Goal: Check status: Check status

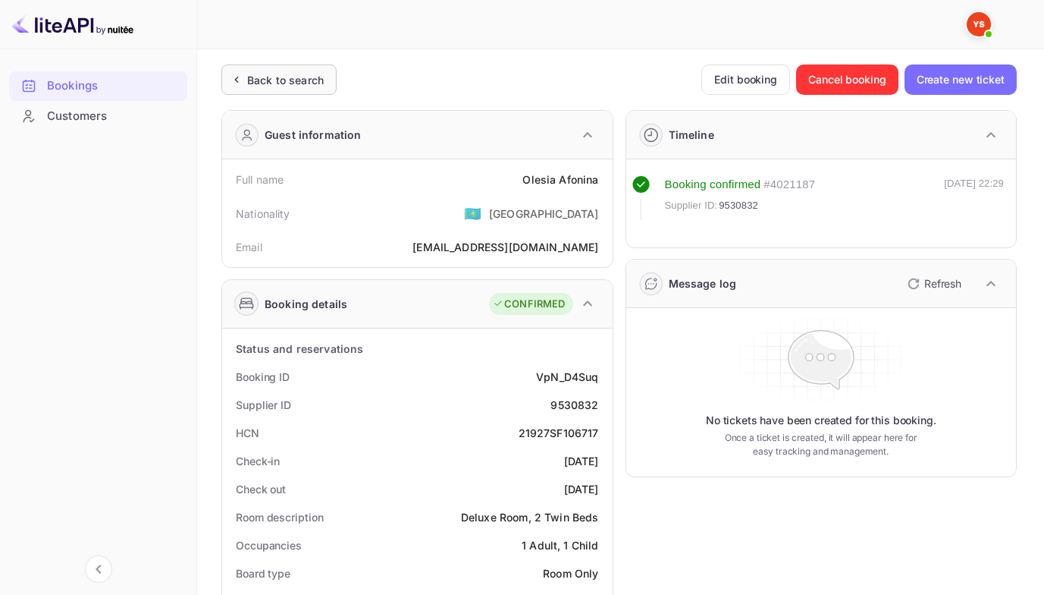
click at [267, 77] on div "Back to search" at bounding box center [285, 80] width 77 height 16
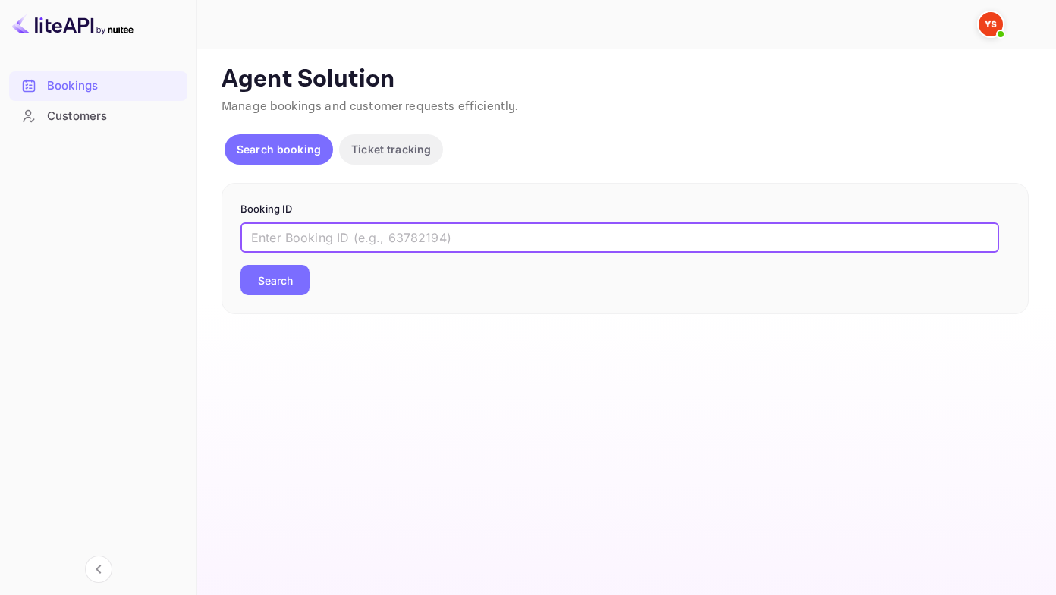
click at [257, 237] on input "text" at bounding box center [619, 237] width 759 height 30
paste input "6911303"
type input "6911303"
click at [240, 265] on button "Search" at bounding box center [274, 280] width 69 height 30
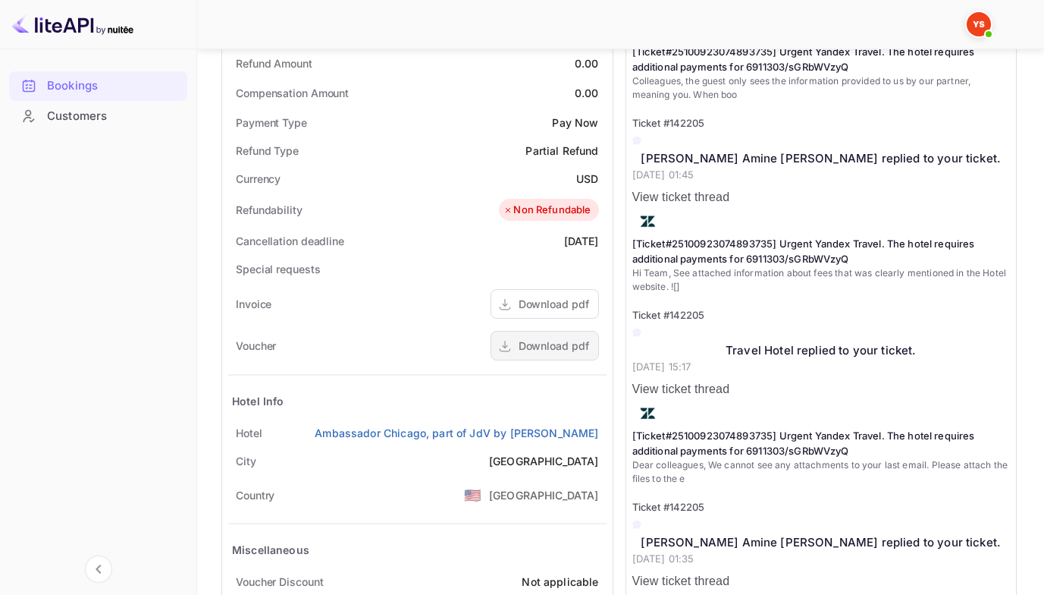
scroll to position [607, 0]
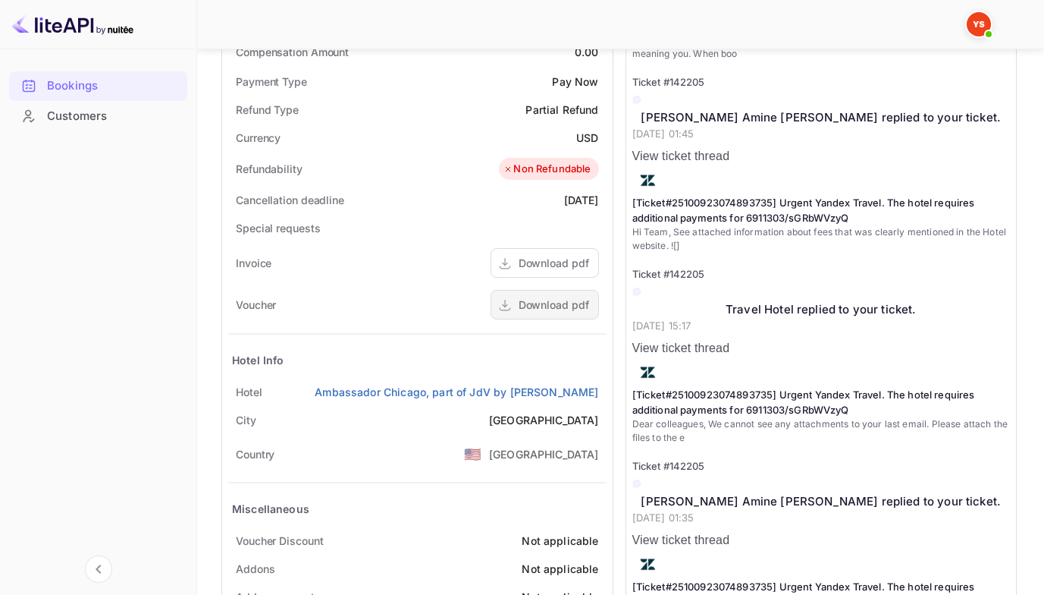
click at [574, 309] on div "Download pdf" at bounding box center [554, 305] width 71 height 16
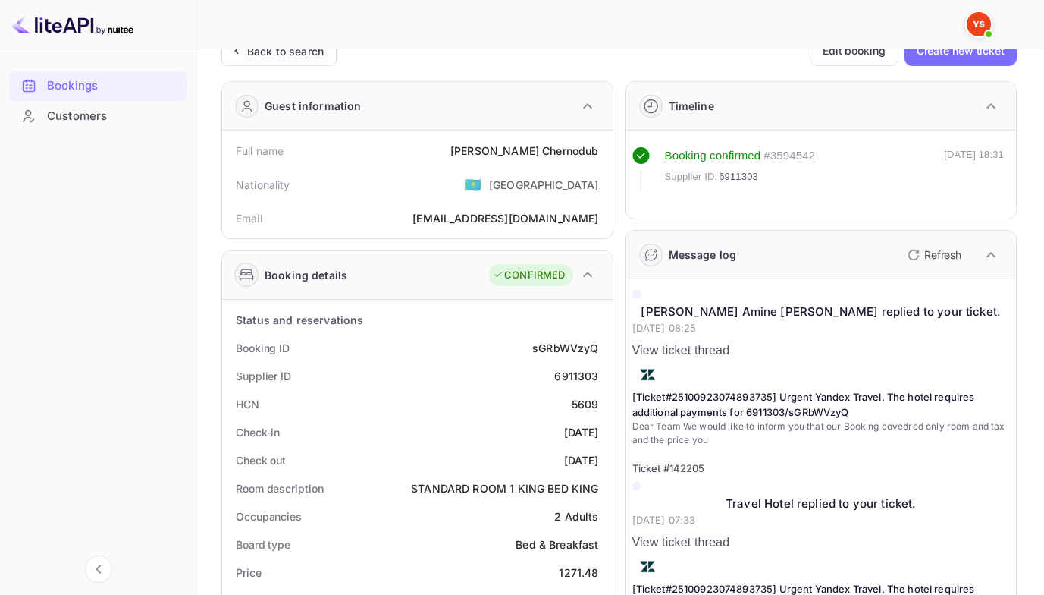
scroll to position [0, 0]
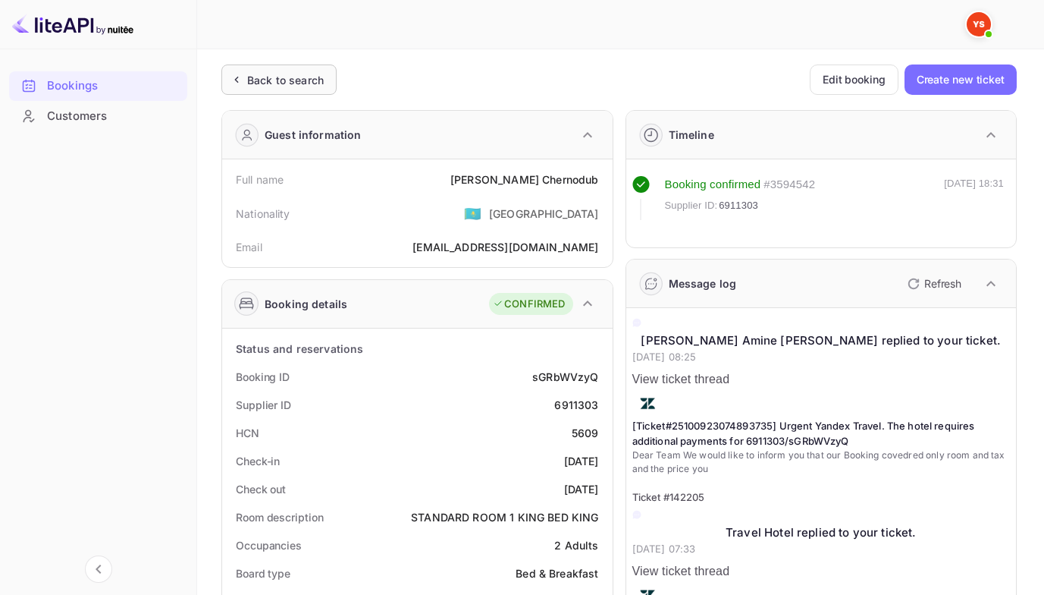
click at [256, 65] on div "Back to search" at bounding box center [278, 79] width 115 height 30
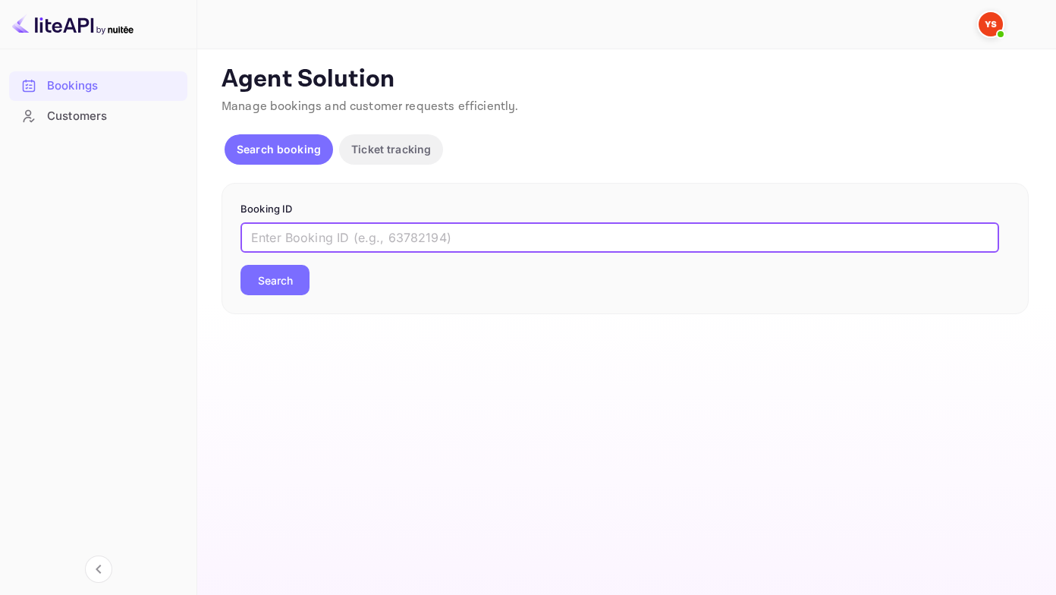
click at [251, 236] on input "text" at bounding box center [619, 237] width 759 height 30
paste input "9449711"
type input "9449711"
click at [240, 265] on button "Search" at bounding box center [274, 280] width 69 height 30
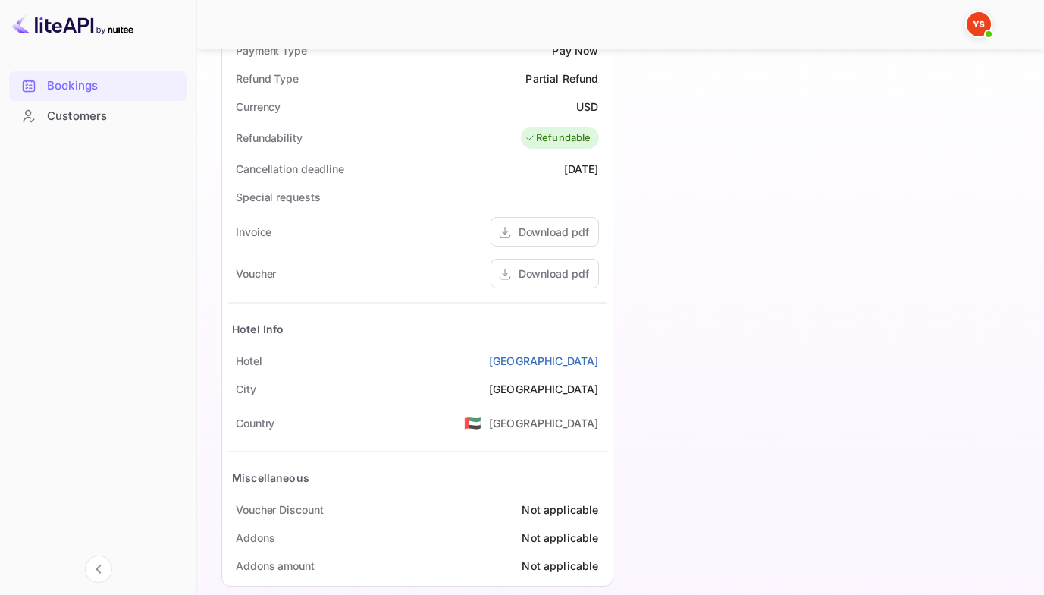
scroll to position [658, 0]
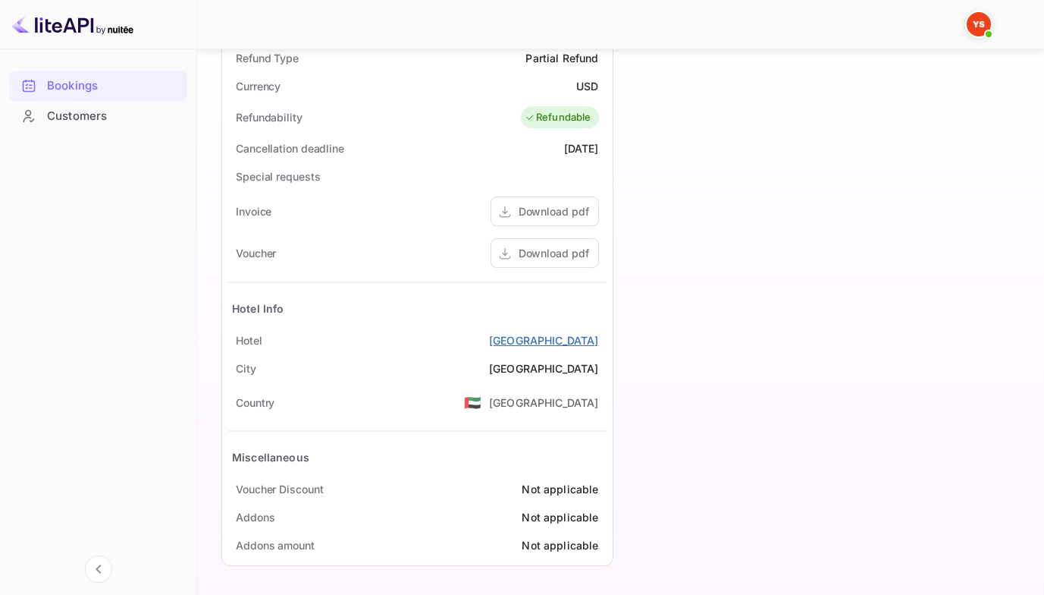
click at [489, 346] on link "[GEOGRAPHIC_DATA]" at bounding box center [544, 340] width 110 height 16
click at [536, 256] on div "Download pdf" at bounding box center [554, 253] width 71 height 16
drag, startPoint x: 404, startPoint y: 349, endPoint x: 604, endPoint y: 347, distance: 200.3
click at [604, 347] on div "[GEOGRAPHIC_DATA], [GEOGRAPHIC_DATA]" at bounding box center [417, 340] width 379 height 28
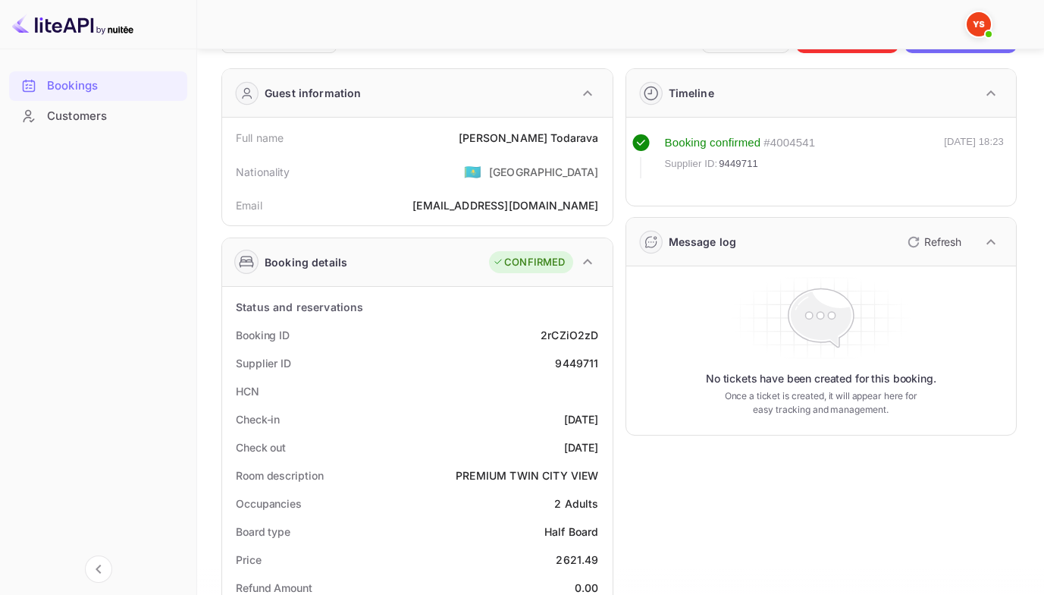
scroll to position [0, 0]
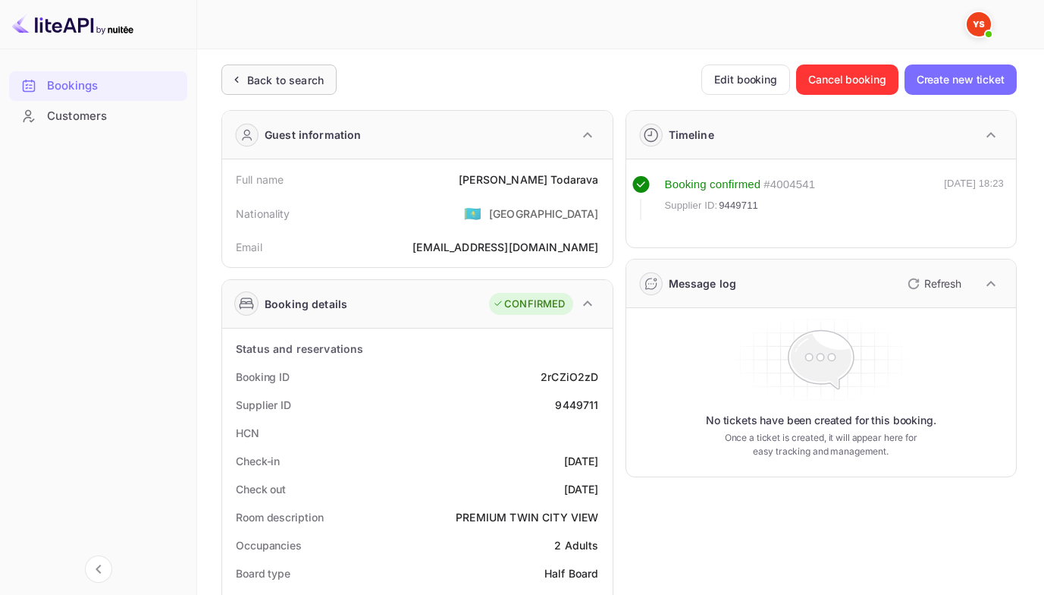
click at [247, 80] on div "Back to search" at bounding box center [276, 80] width 96 height 16
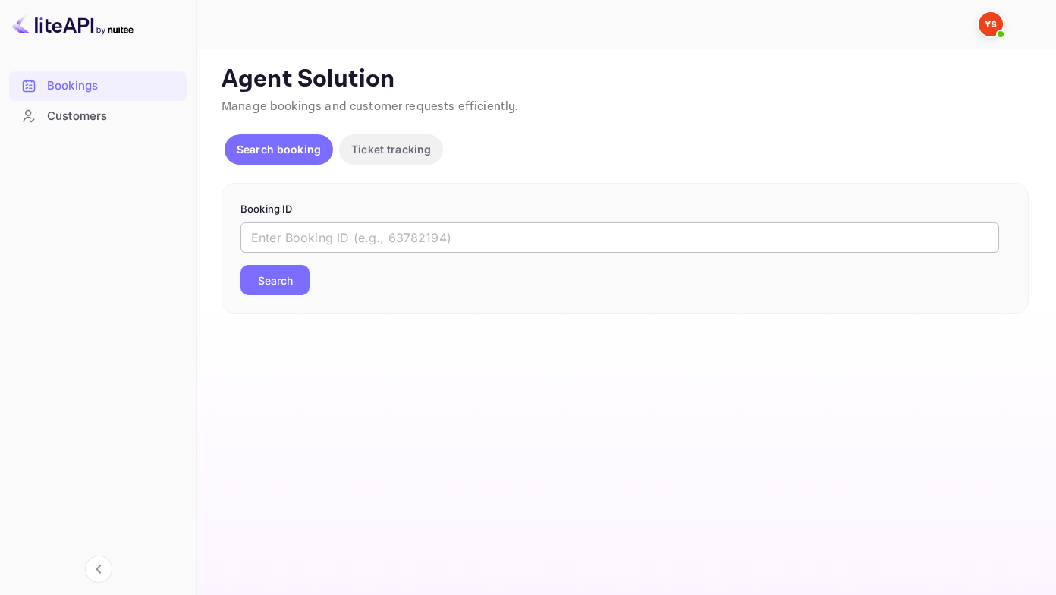
drag, startPoint x: 250, startPoint y: 241, endPoint x: 248, endPoint y: 232, distance: 9.2
click at [250, 241] on input "text" at bounding box center [619, 237] width 759 height 30
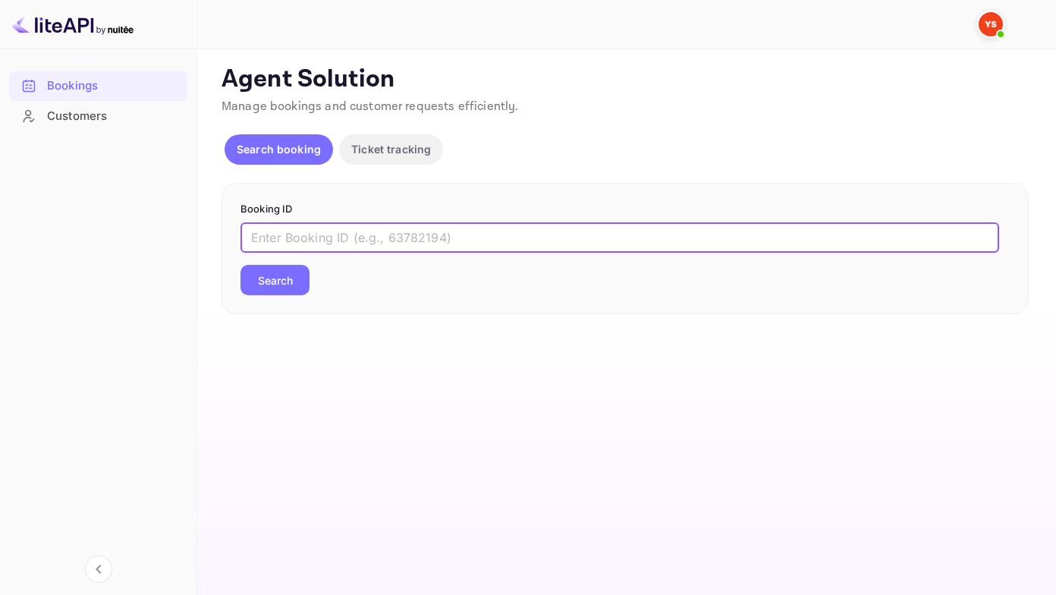
paste input "9550639"
type input "9550639"
click at [240, 265] on button "Search" at bounding box center [274, 280] width 69 height 30
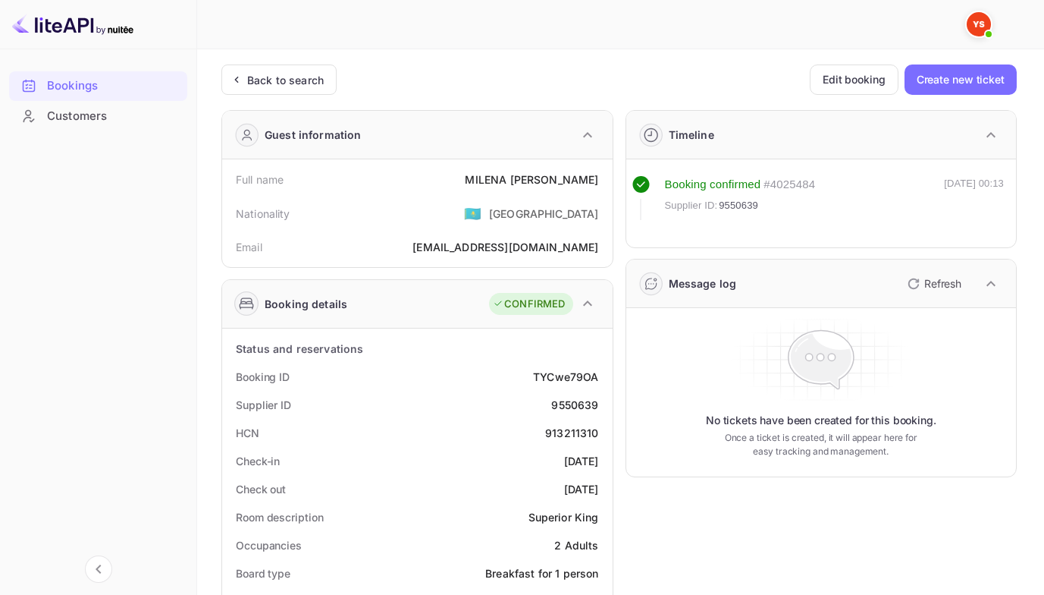
scroll to position [228, 0]
